Goal: Task Accomplishment & Management: Manage account settings

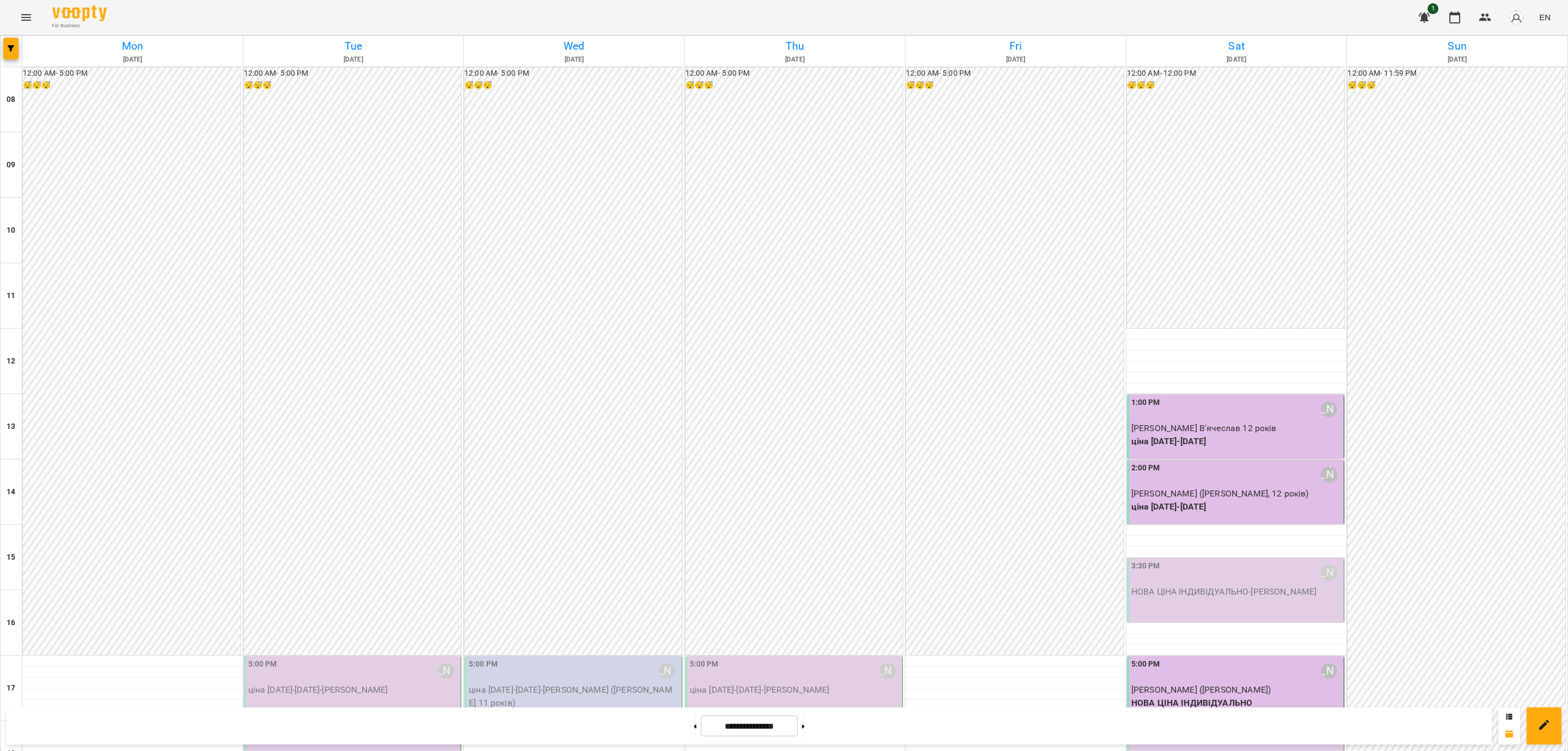
click at [1016, 96] on div "For Business 1 EN [DATE] [DATE] [DATE] [DATE] [DATE] [DATE] [DATE] 09 10 11 12 …" at bounding box center [784, 581] width 1568 height 1162
click at [1016, 101] on div "12:00 AM - 5:00 PM 😴😴😴" at bounding box center [1015, 361] width 218 height 587
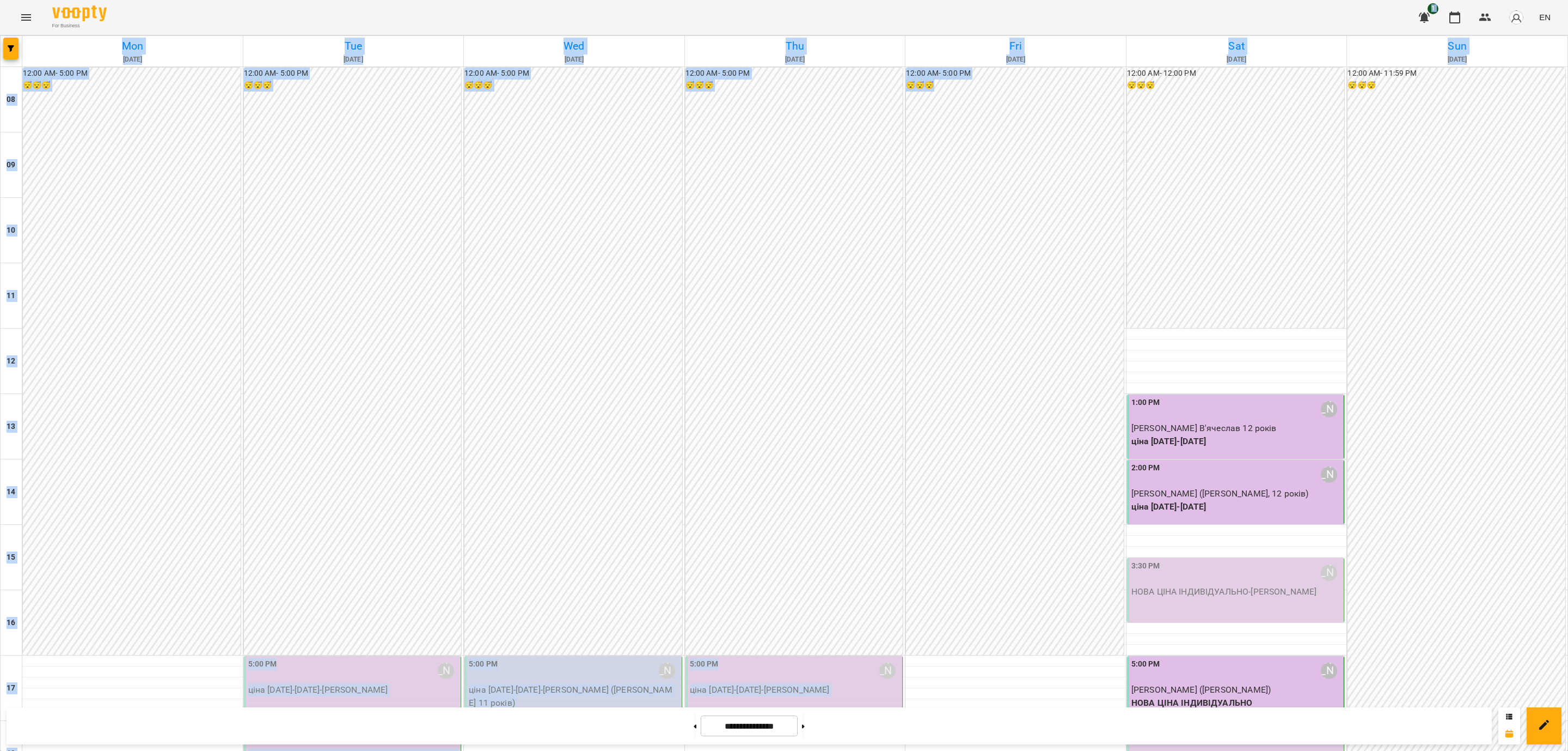
scroll to position [386, 0]
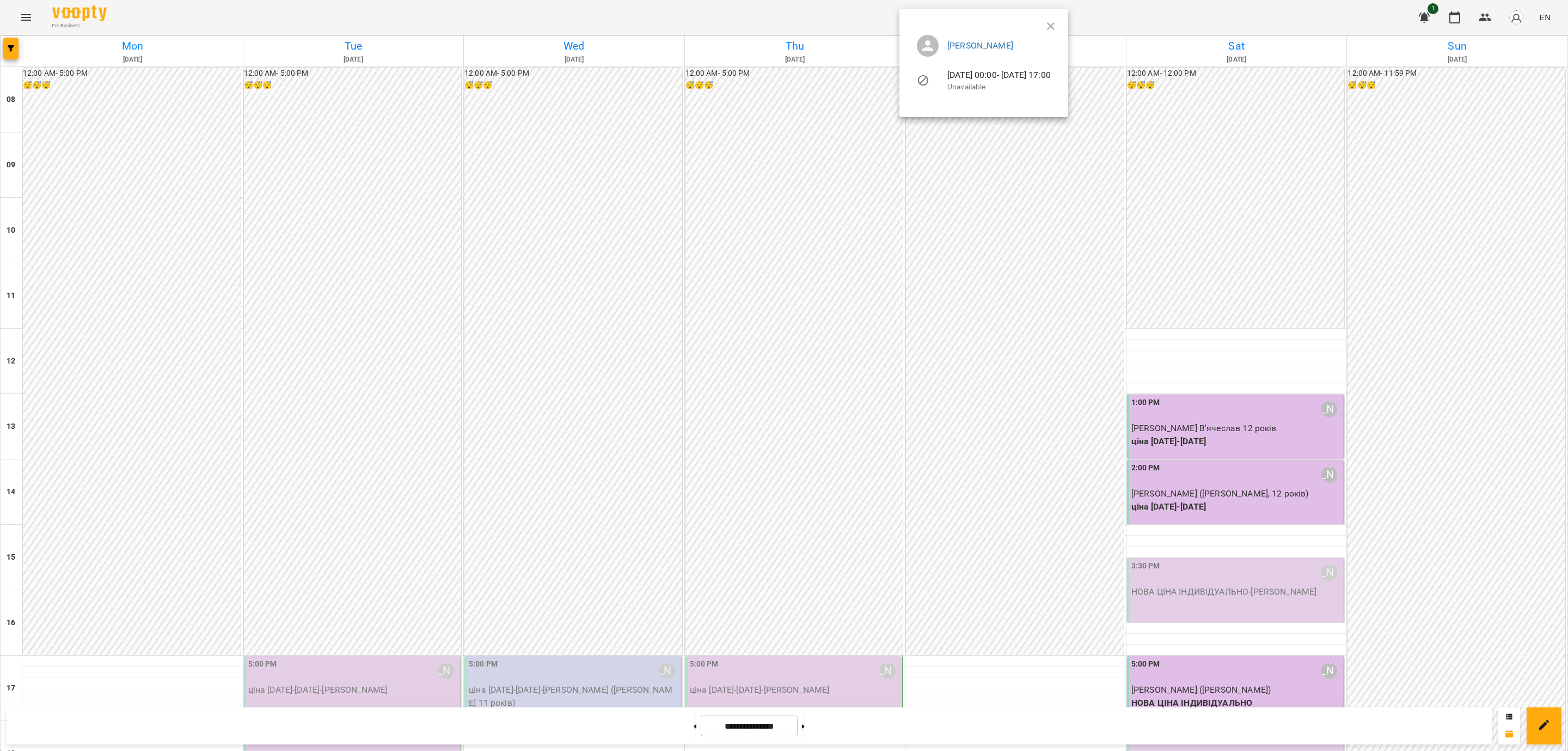
click at [433, 371] on div at bounding box center [784, 375] width 1568 height 751
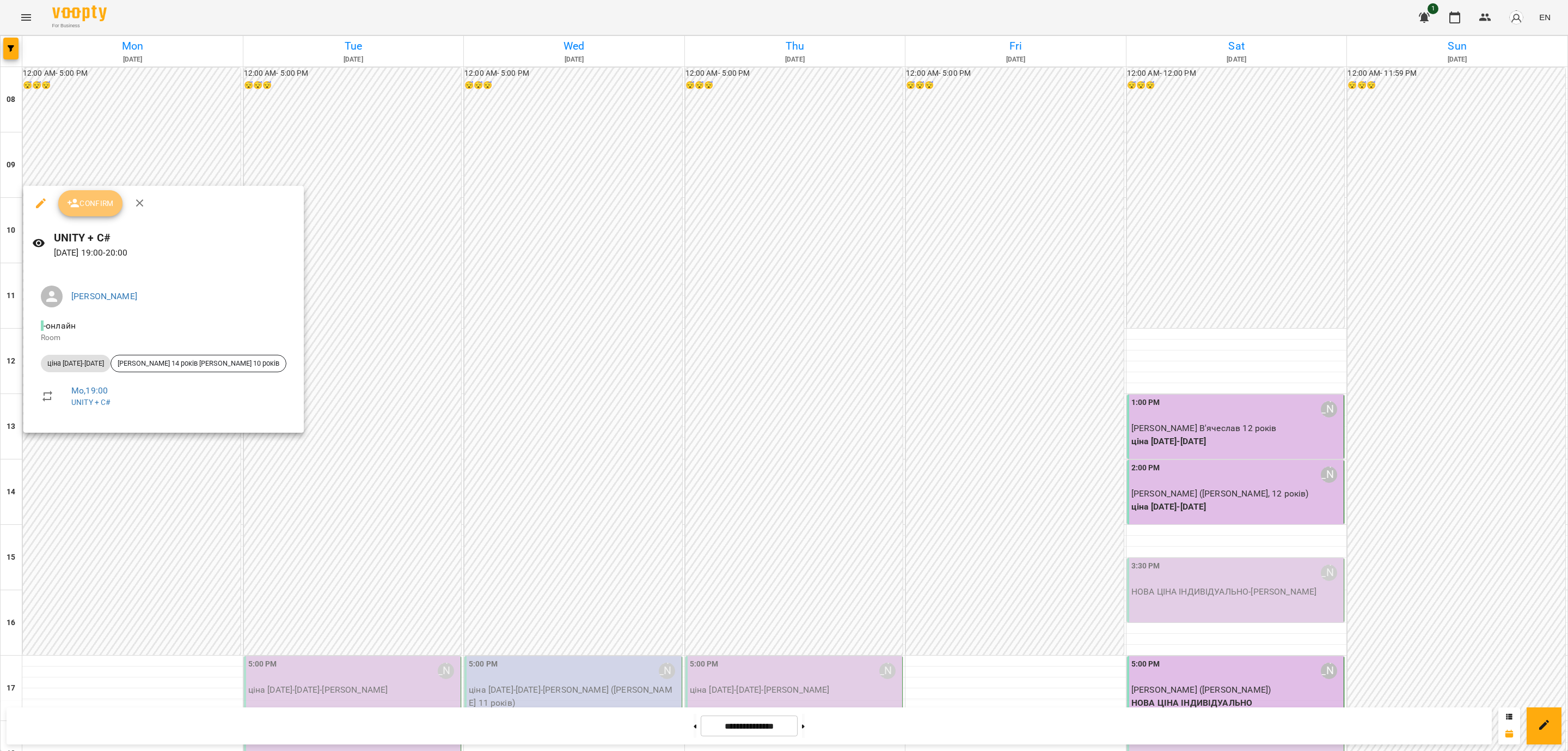
click at [99, 195] on button "Confirm" at bounding box center [90, 203] width 64 height 26
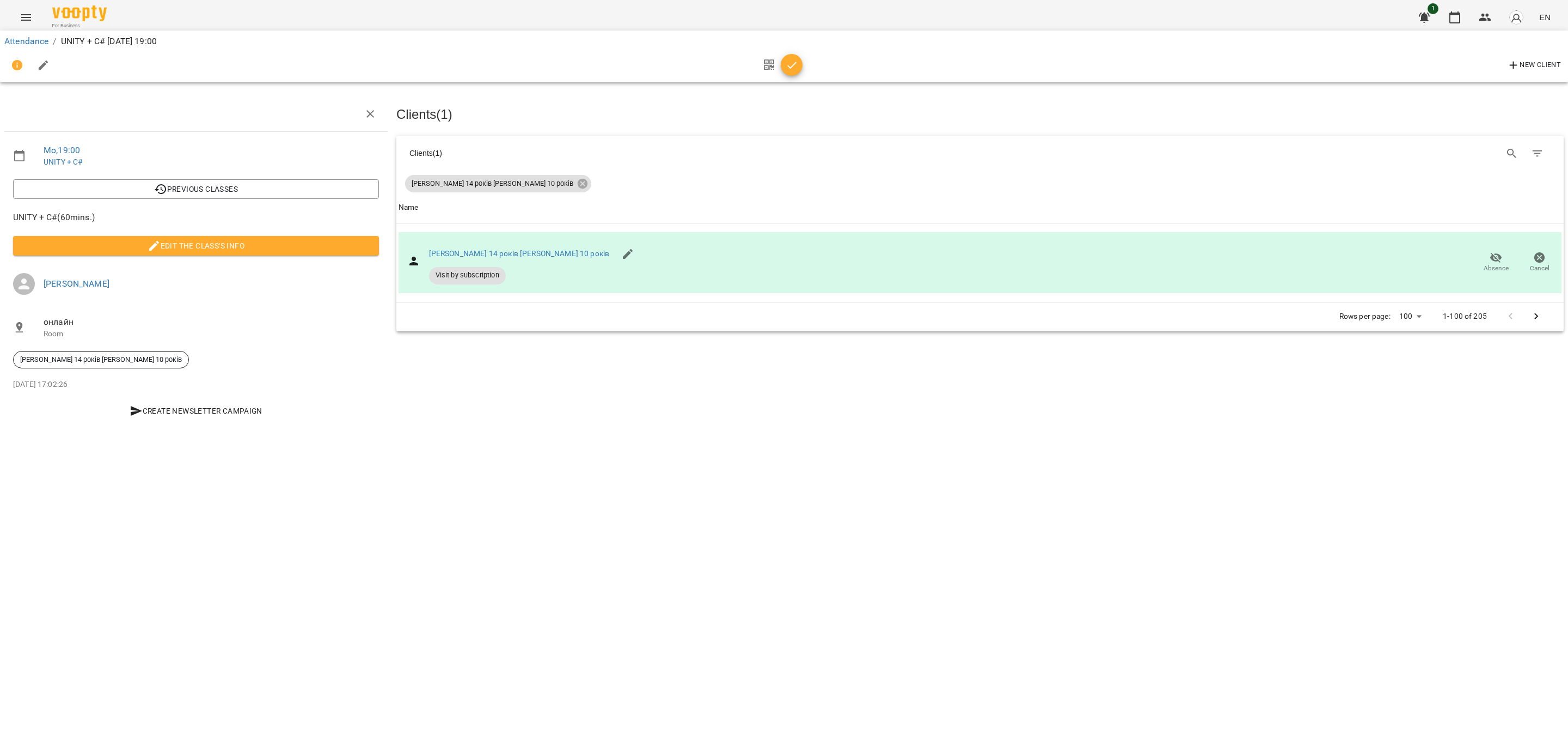
click at [0, 433] on div "Attendance / UNITY + C# Mon, 18 Aug 2025 19:00 New Client Mo , 19:00 UNITY + C#…" at bounding box center [784, 234] width 1568 height 398
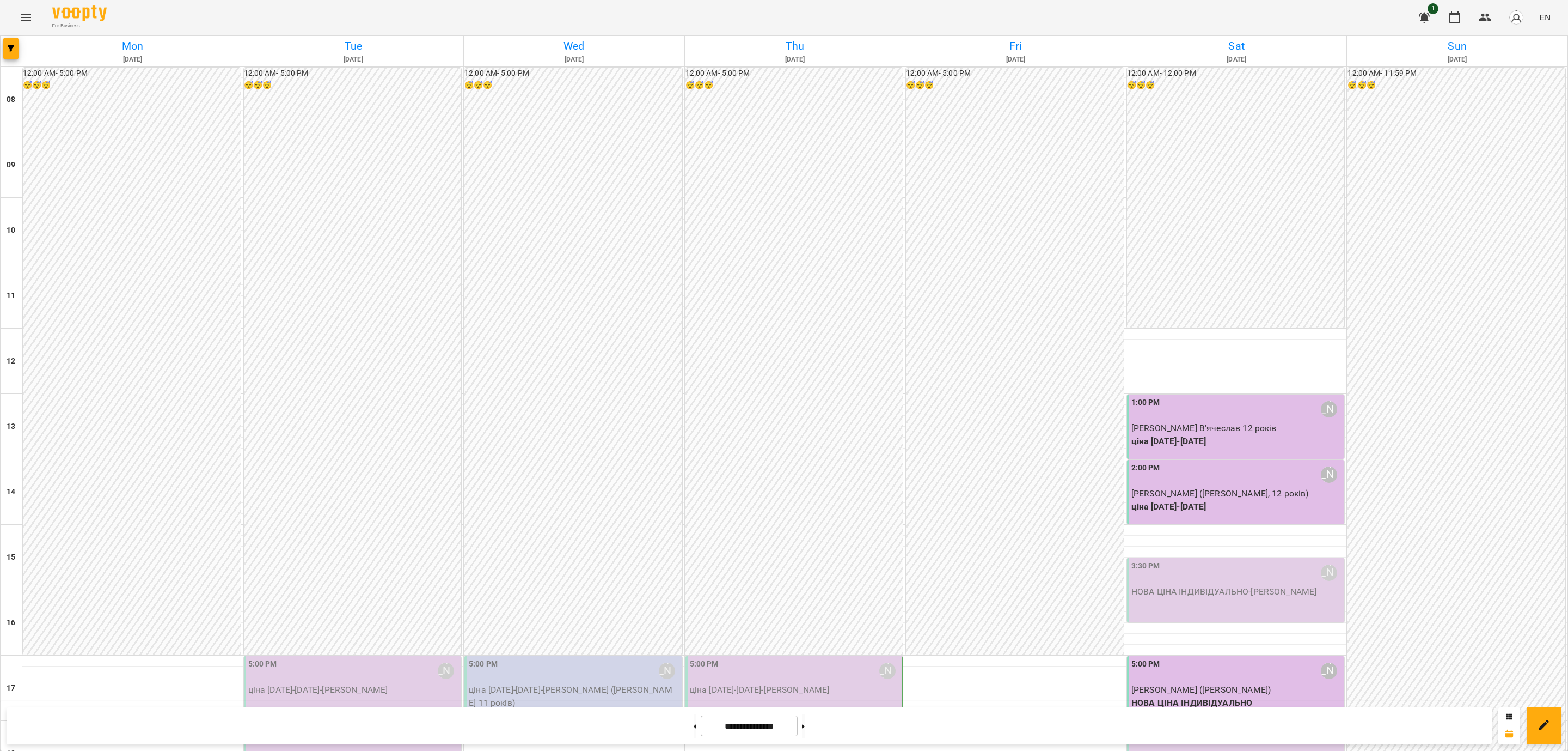
scroll to position [327, 0]
